Goal: Information Seeking & Learning: Learn about a topic

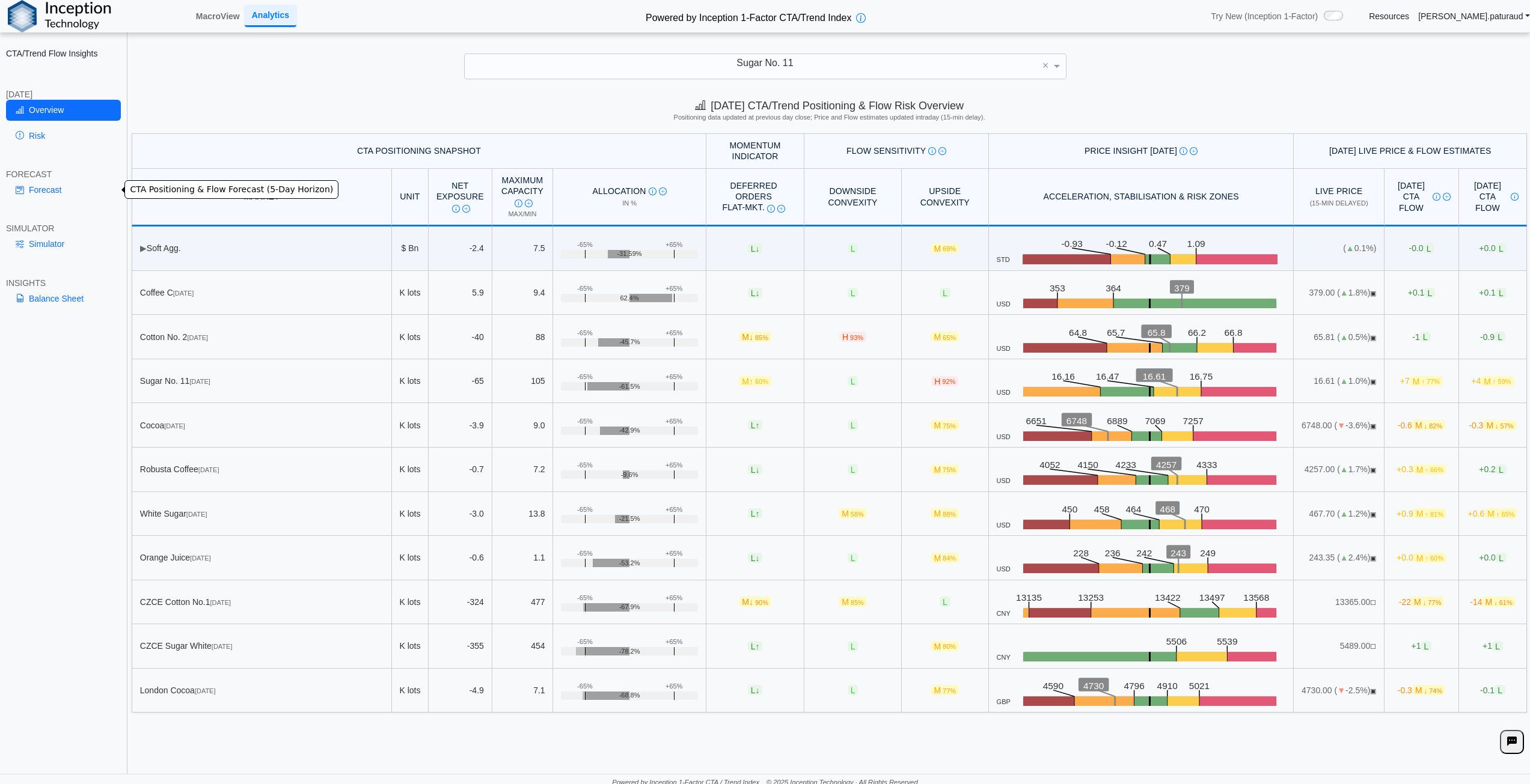
click at [40, 185] on link "Forecast" at bounding box center [63, 190] width 114 height 20
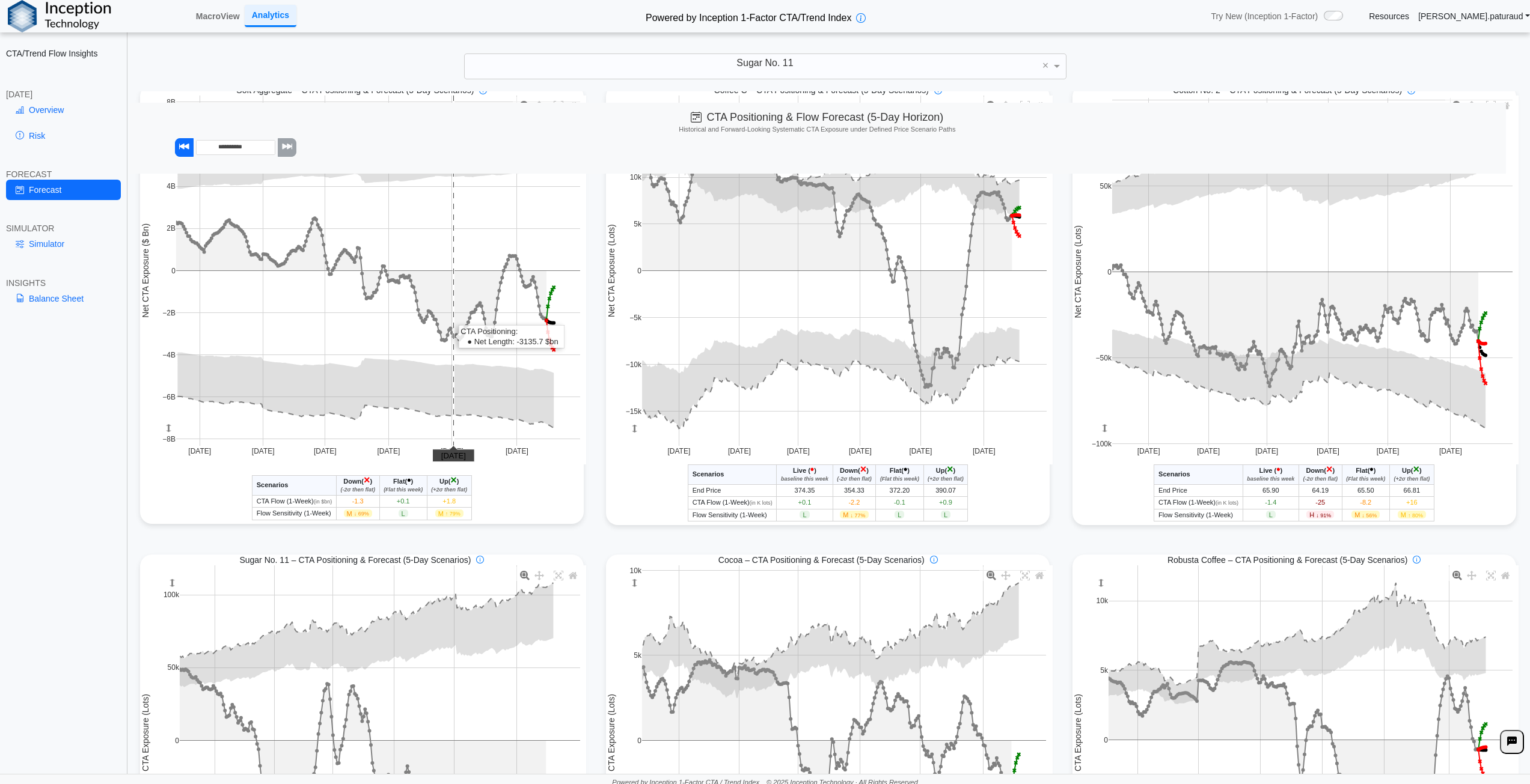
scroll to position [60, 0]
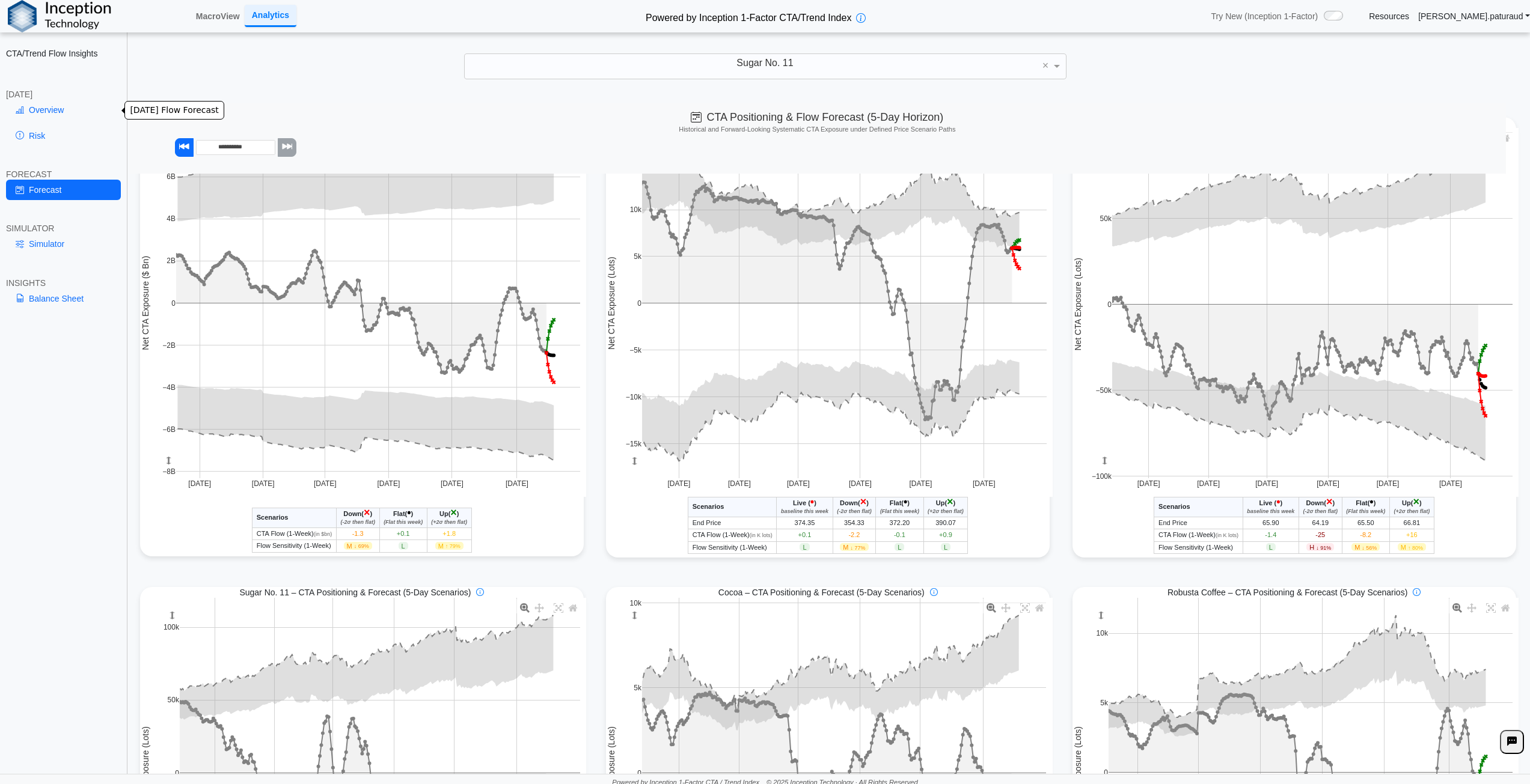
click at [75, 109] on link "Overview" at bounding box center [63, 109] width 114 height 20
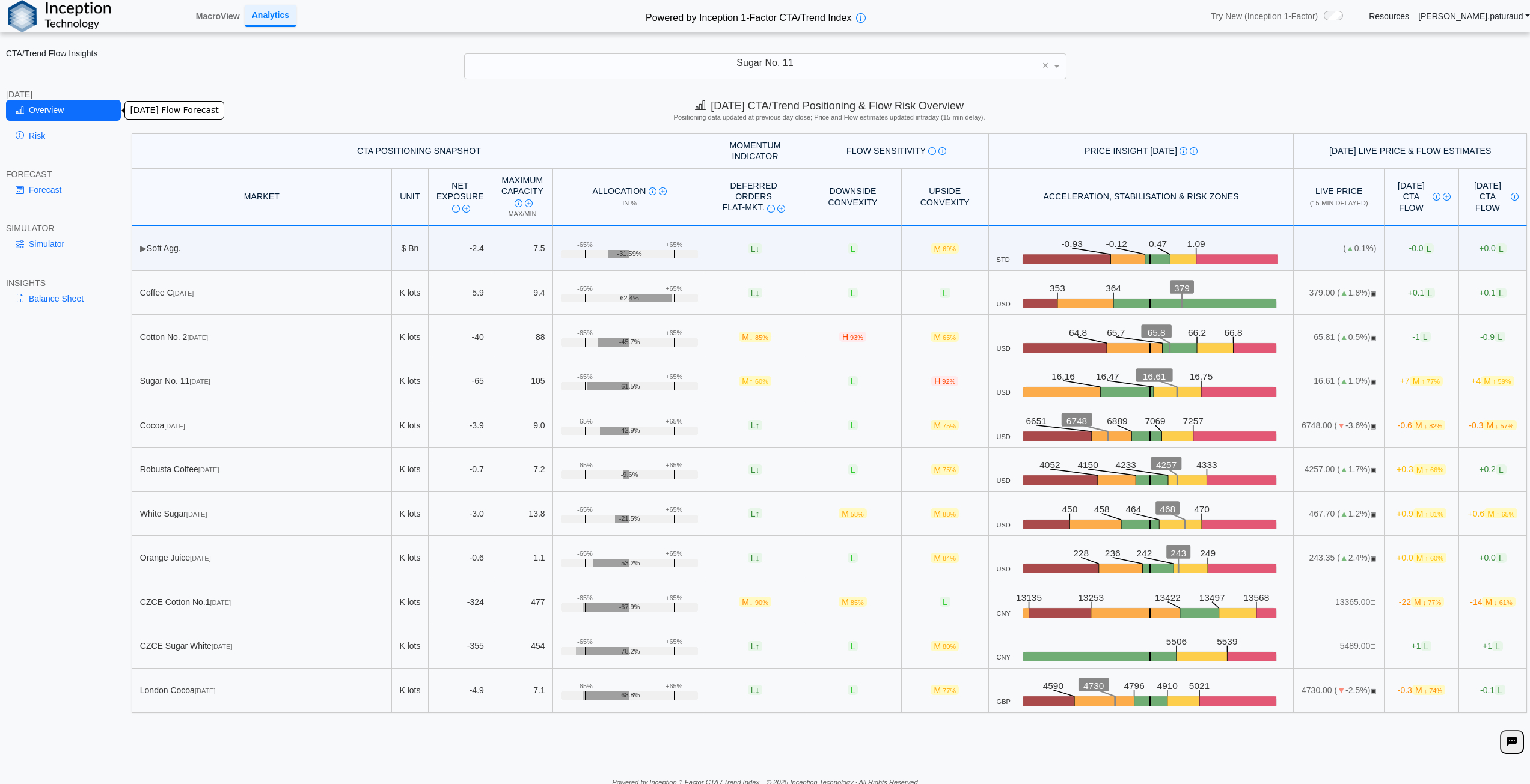
scroll to position [0, 0]
click at [1219, 388] on rect at bounding box center [1239, 393] width 75 height 12
click at [1229, 386] on icon ".zone-text { font-size: 22px; font-weight: 500; text-anchor: middle; } .price-m…" at bounding box center [1148, 380] width 275 height 31
